Goal: Task Accomplishment & Management: Manage account settings

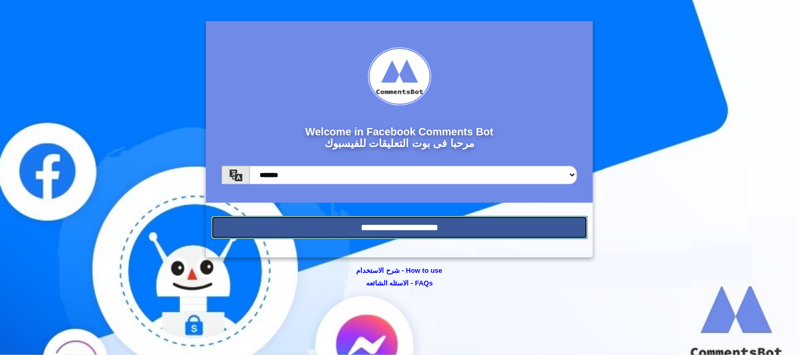
click at [412, 220] on input "**********" at bounding box center [399, 227] width 377 height 23
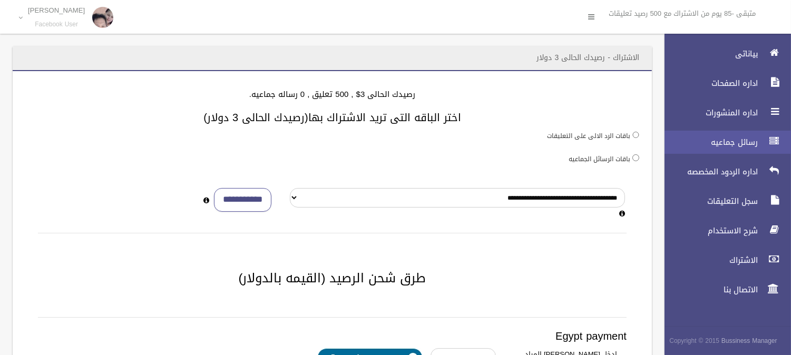
click at [746, 141] on span "رسائل جماعيه" at bounding box center [707, 142] width 105 height 11
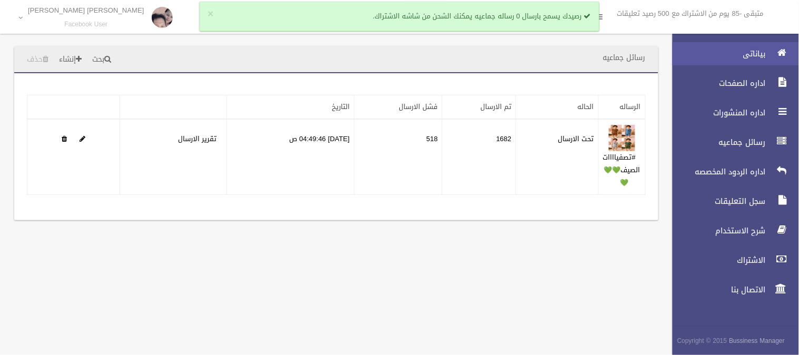
click at [734, 60] on link "بياناتى" at bounding box center [731, 53] width 135 height 23
